Goal: Obtain resource: Obtain resource

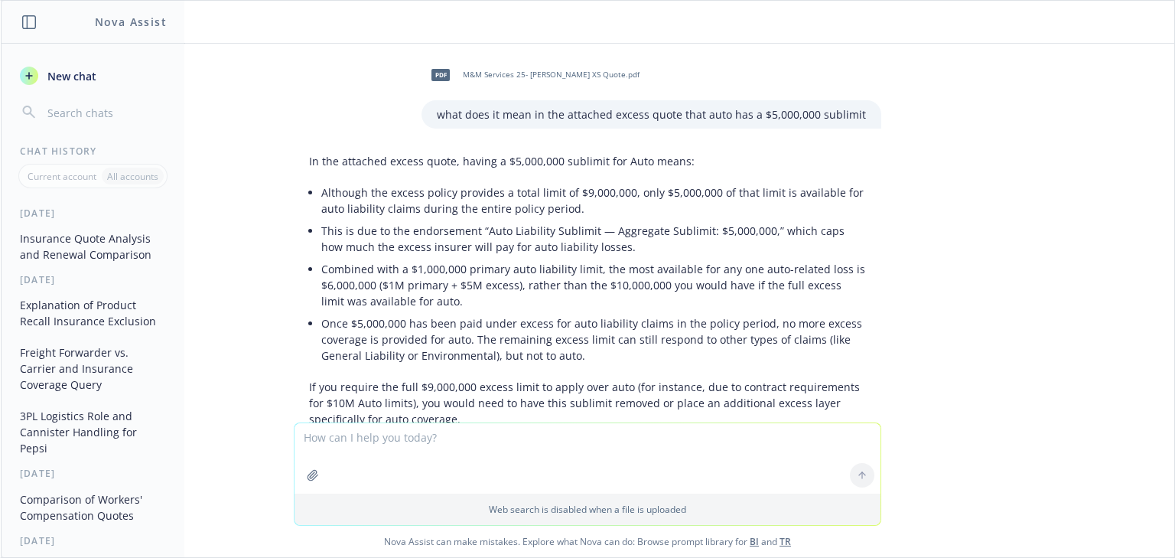
scroll to position [2755, 0]
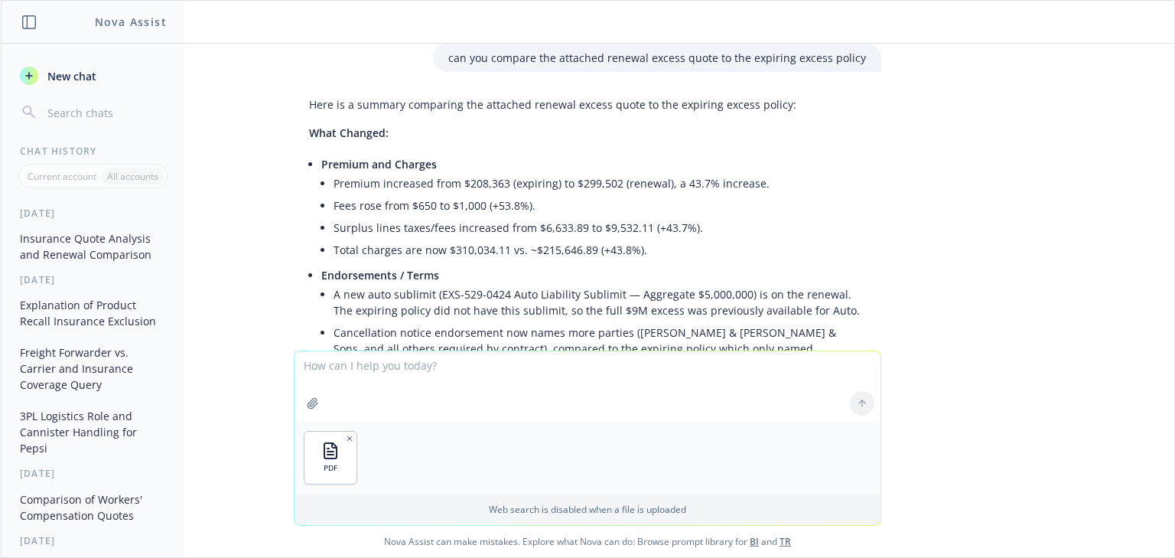
click at [373, 373] on textarea at bounding box center [588, 386] width 586 height 70
type textarea "v"
drag, startPoint x: 415, startPoint y: 377, endPoint x: 404, endPoint y: 366, distance: 16.2
click at [418, 374] on textarea "can you take the auto" at bounding box center [588, 386] width 586 height 72
drag, startPoint x: 367, startPoint y: 365, endPoint x: 424, endPoint y: 365, distance: 57.4
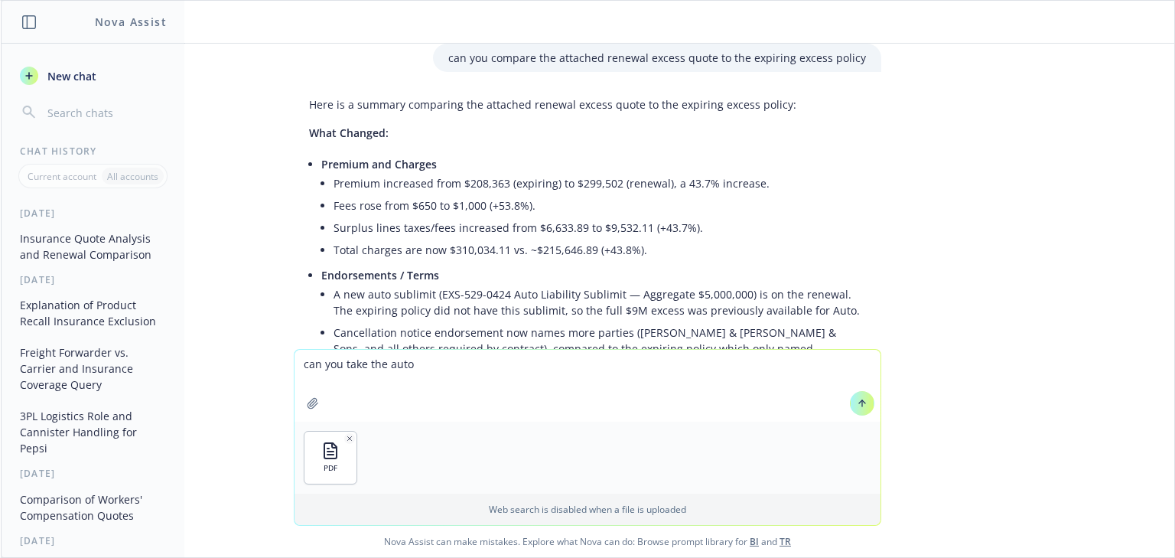
click at [424, 365] on textarea "can you take the auto" at bounding box center [588, 386] width 586 height 72
click at [565, 359] on textarea "can you take give me a chart breaking down the" at bounding box center [588, 386] width 586 height 72
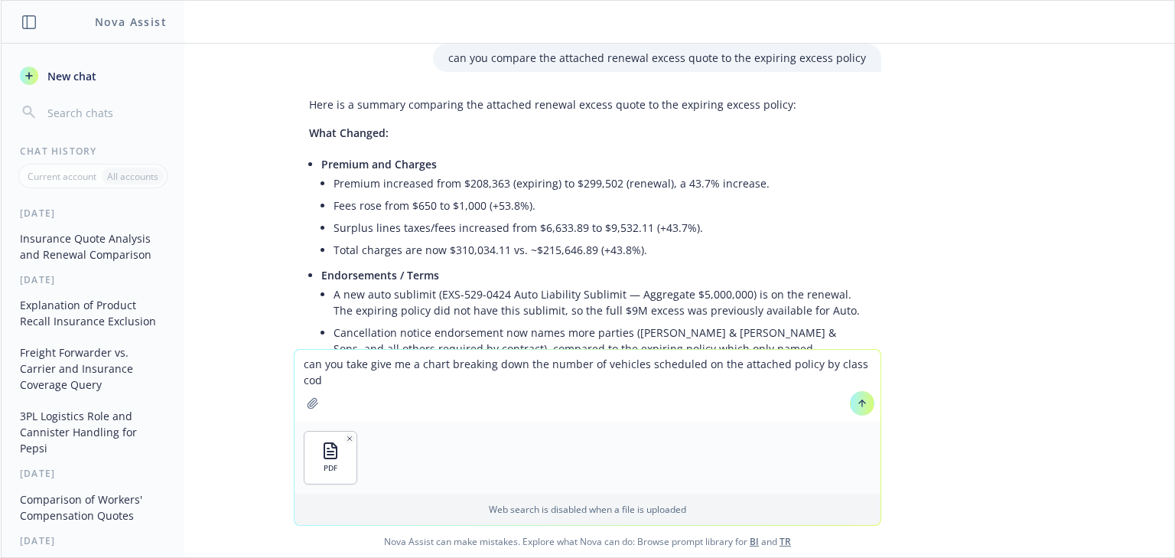
type textarea "can you take give me a chart breaking down the number of vehicles scheduled on …"
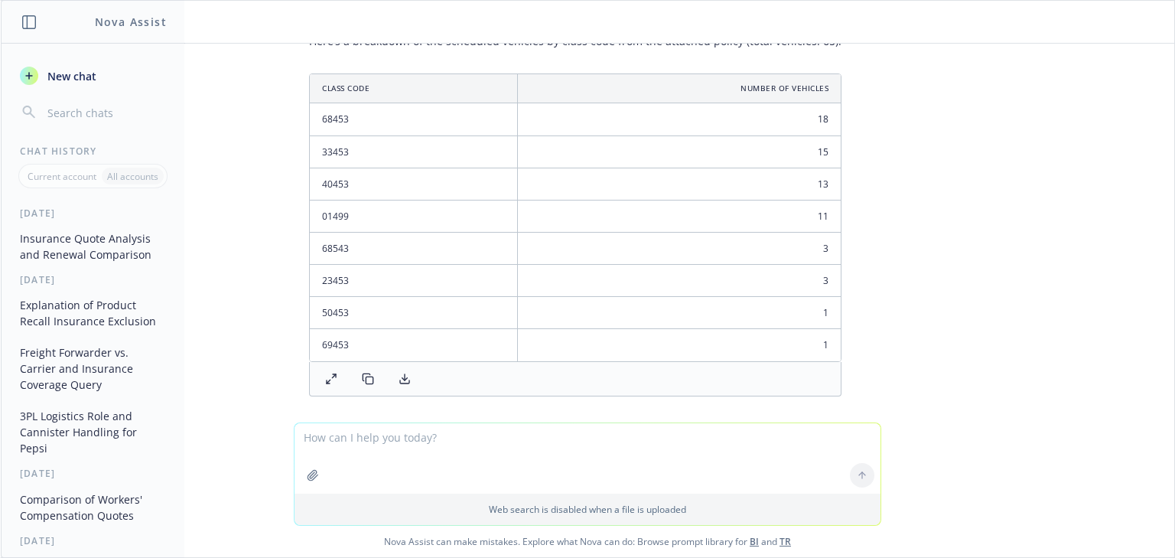
scroll to position [3869, 0]
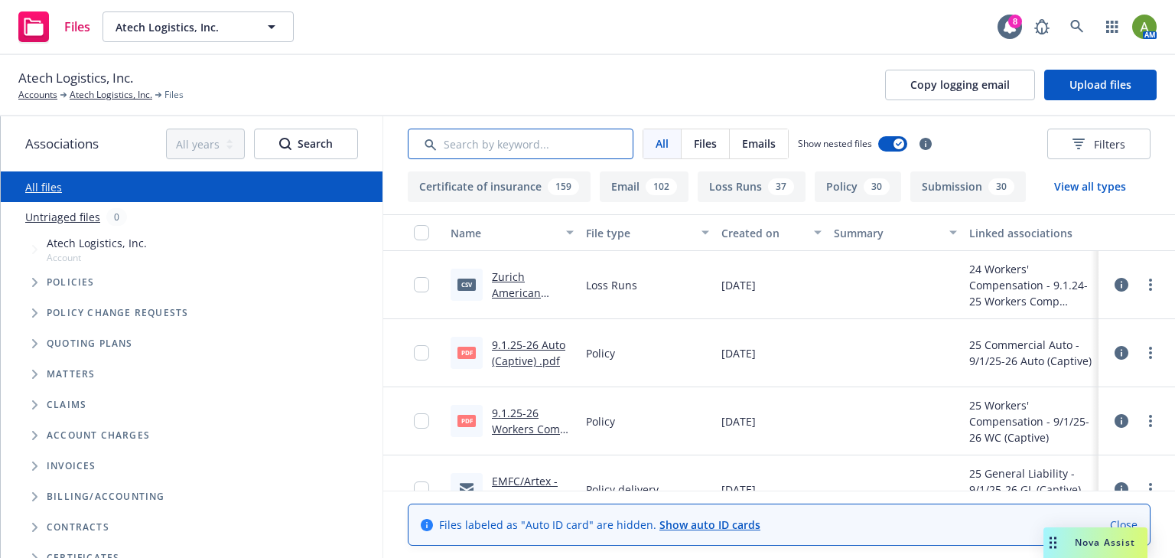
click at [483, 148] on input "Search by keyword..." at bounding box center [521, 144] width 226 height 31
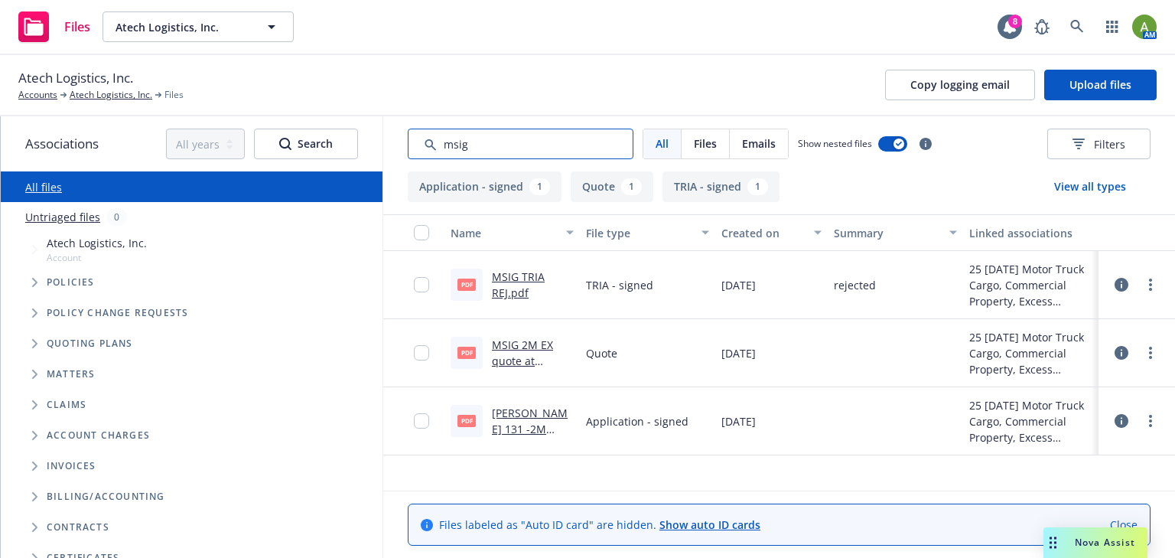
type input "msig"
click at [494, 352] on div "MSIG 2M EX quote at $289,258.52.pdf" at bounding box center [533, 353] width 82 height 32
click at [510, 357] on link "MSIG 2M EX quote at $289,258.52.pdf" at bounding box center [531, 368] width 78 height 63
